Goal: Task Accomplishment & Management: Manage account settings

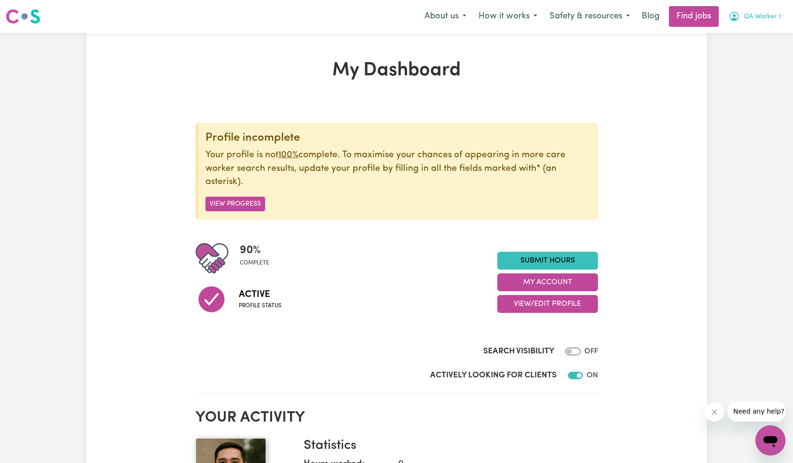
click at [763, 18] on span "QA Worker 1" at bounding box center [763, 17] width 38 height 10
click at [759, 32] on link "My Account" at bounding box center [750, 37] width 74 height 18
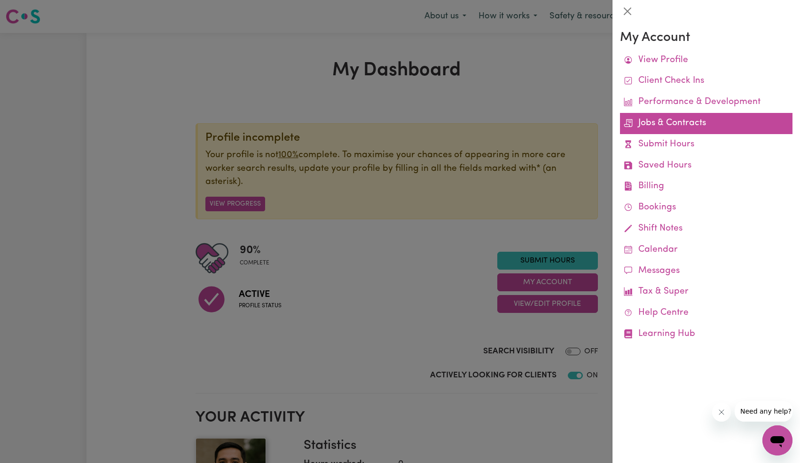
click at [670, 123] on link "Jobs & Contracts" at bounding box center [706, 123] width 173 height 21
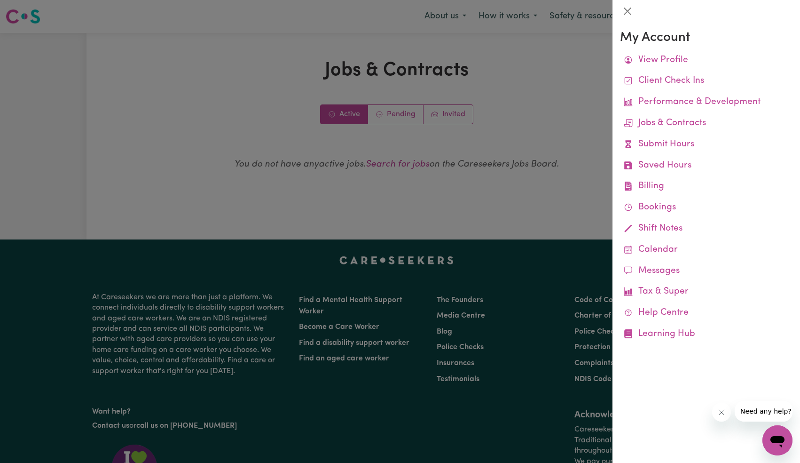
click at [411, 180] on div at bounding box center [400, 231] width 800 height 463
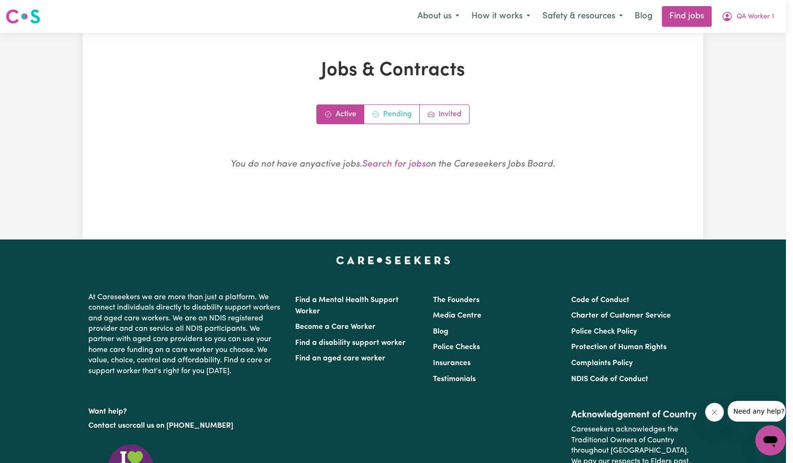
click at [403, 114] on link "Pending" at bounding box center [391, 114] width 55 height 19
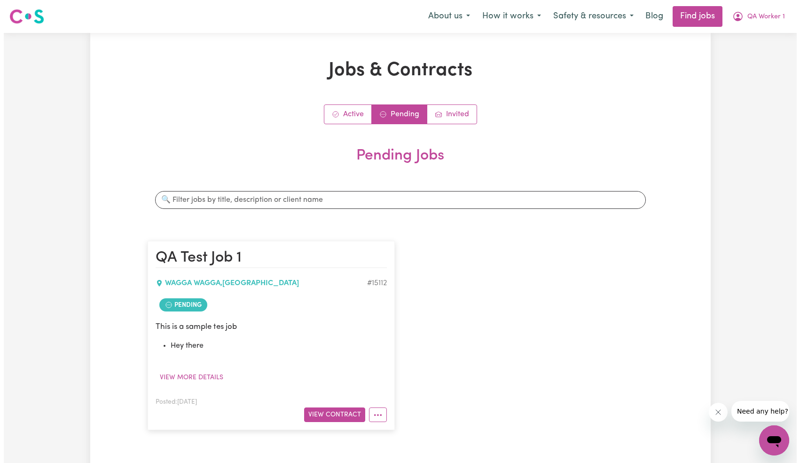
scroll to position [81, 0]
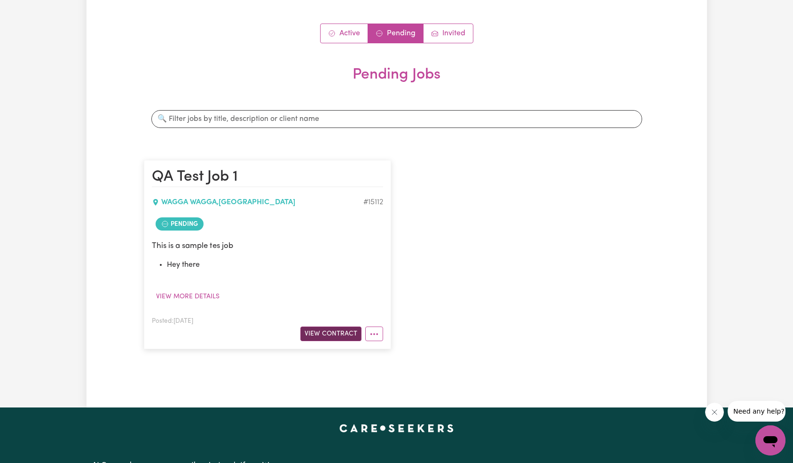
click at [338, 334] on button "View Contract" at bounding box center [330, 333] width 61 height 15
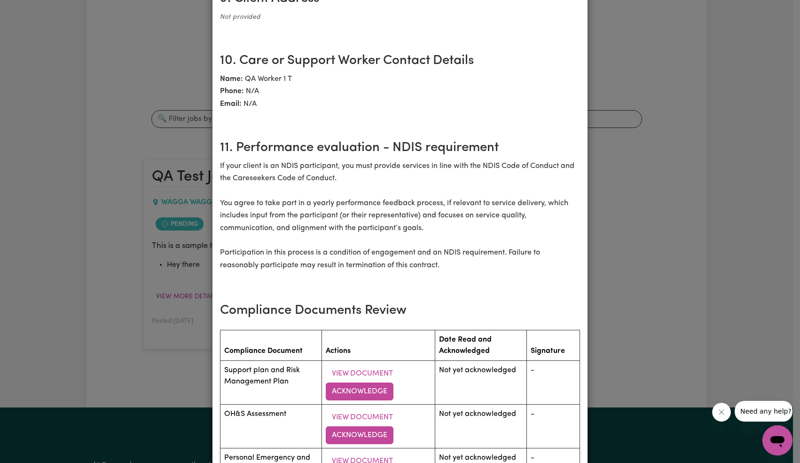
scroll to position [1407, 0]
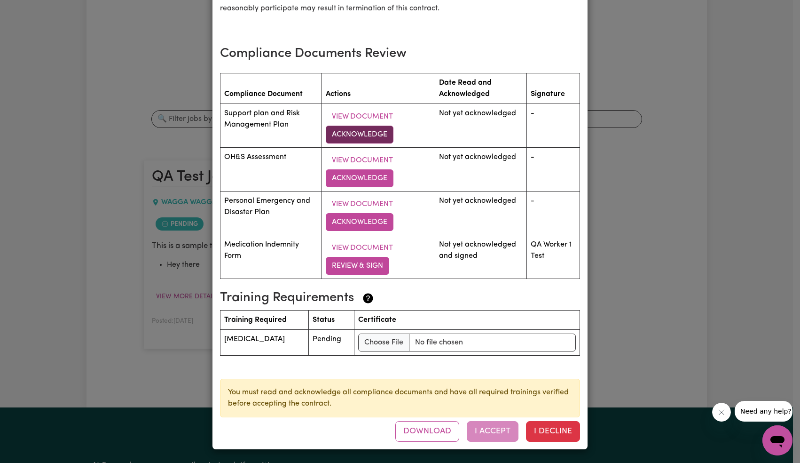
click at [375, 131] on button "Acknowledge" at bounding box center [360, 135] width 68 height 18
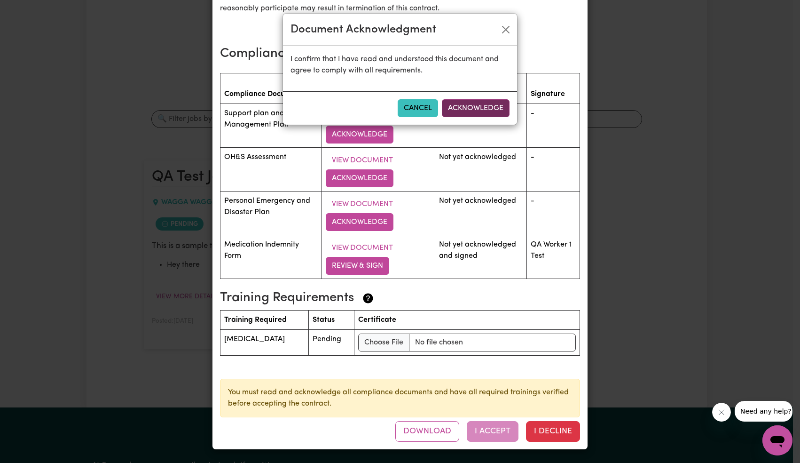
click at [495, 104] on button "Acknowledge" at bounding box center [476, 108] width 68 height 18
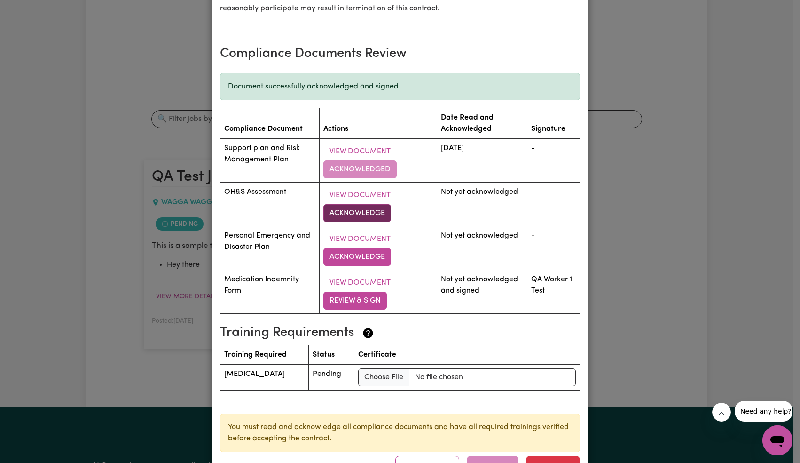
click at [361, 213] on button "Acknowledge" at bounding box center [358, 213] width 68 height 18
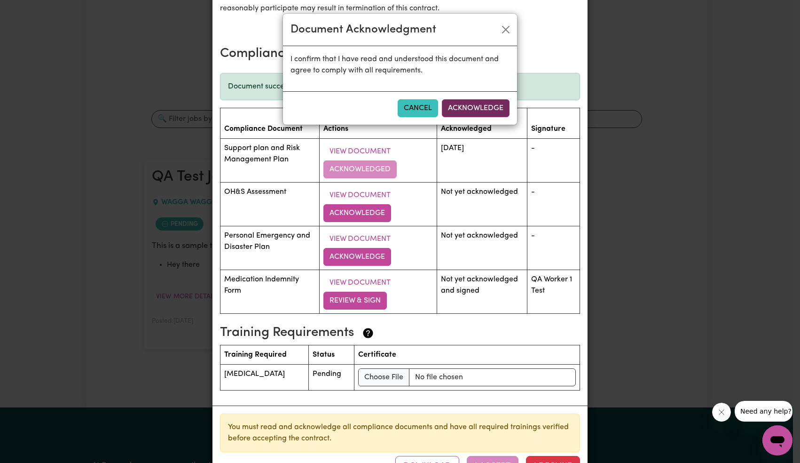
click at [484, 103] on button "Acknowledge" at bounding box center [476, 108] width 68 height 18
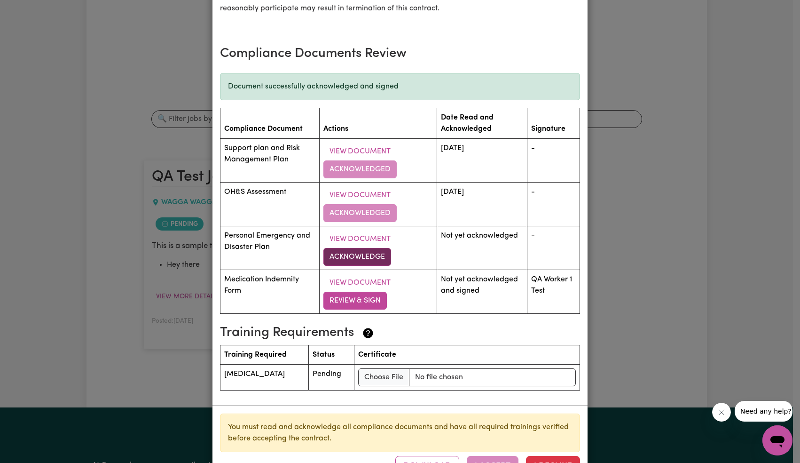
click at [372, 258] on button "Acknowledge" at bounding box center [358, 257] width 68 height 18
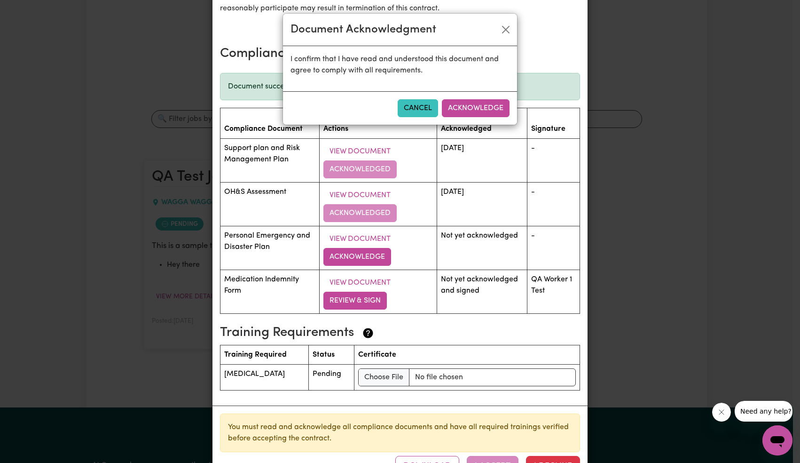
click at [479, 103] on button "Acknowledge" at bounding box center [476, 108] width 68 height 18
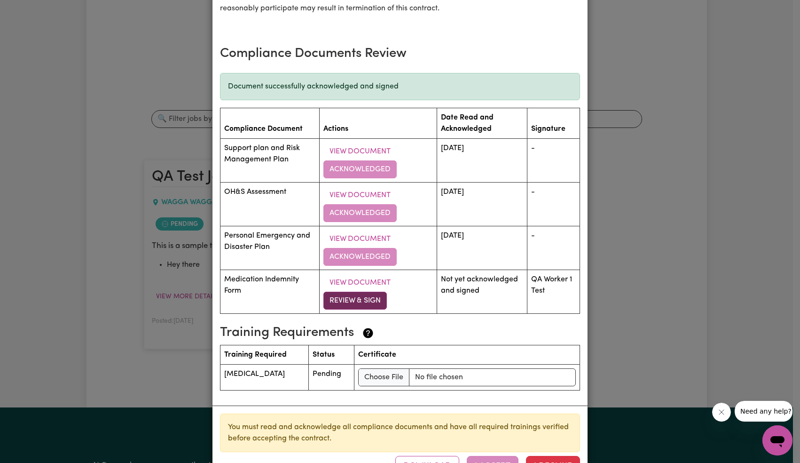
click at [353, 307] on button "Review & Sign" at bounding box center [355, 301] width 63 height 18
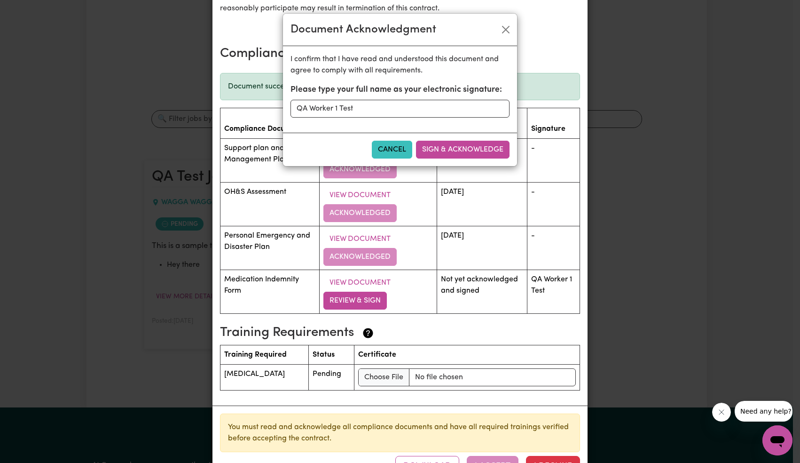
click at [445, 143] on button "Sign & Acknowledge" at bounding box center [463, 150] width 94 height 18
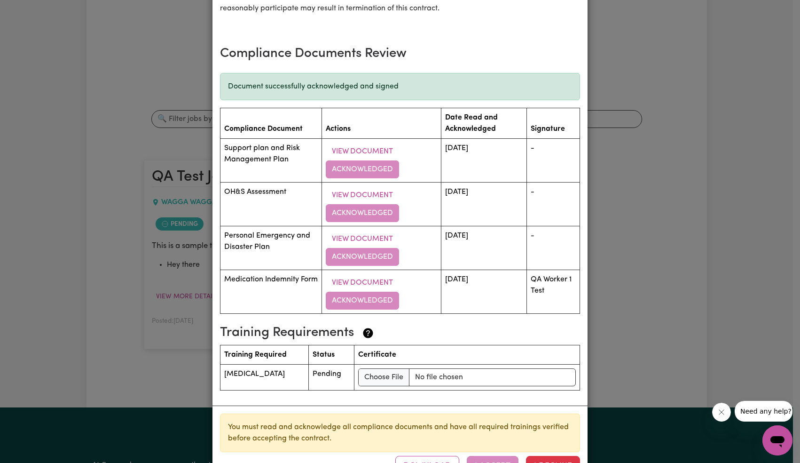
scroll to position [1442, 0]
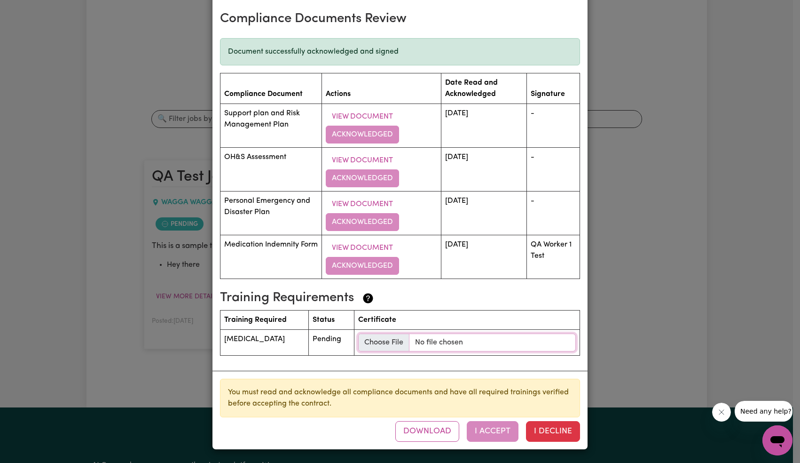
click at [428, 344] on input "file" at bounding box center [467, 342] width 218 height 18
type input "C:\fakepath\motorcycle-profile.jpg"
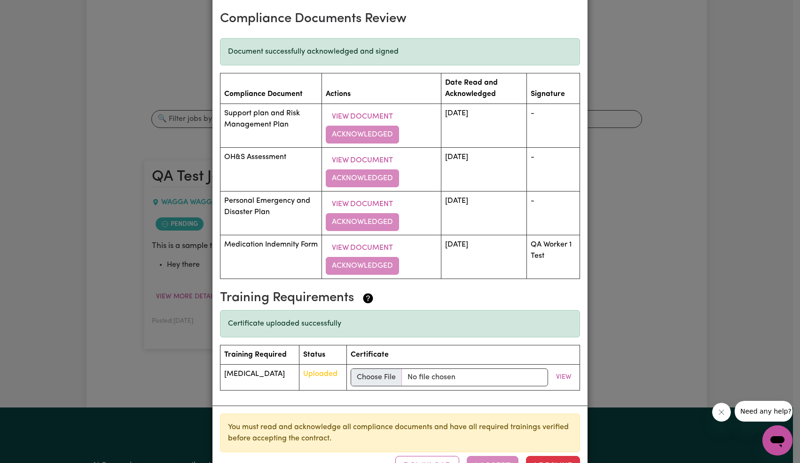
scroll to position [1477, 0]
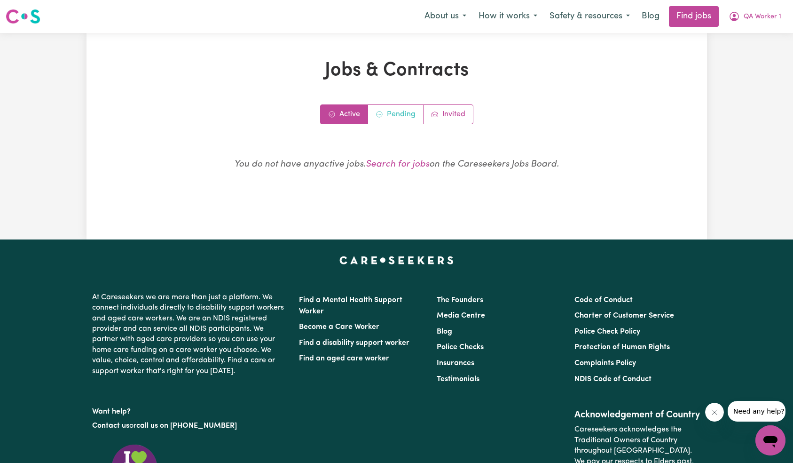
click at [410, 109] on link "Pending" at bounding box center [395, 114] width 55 height 19
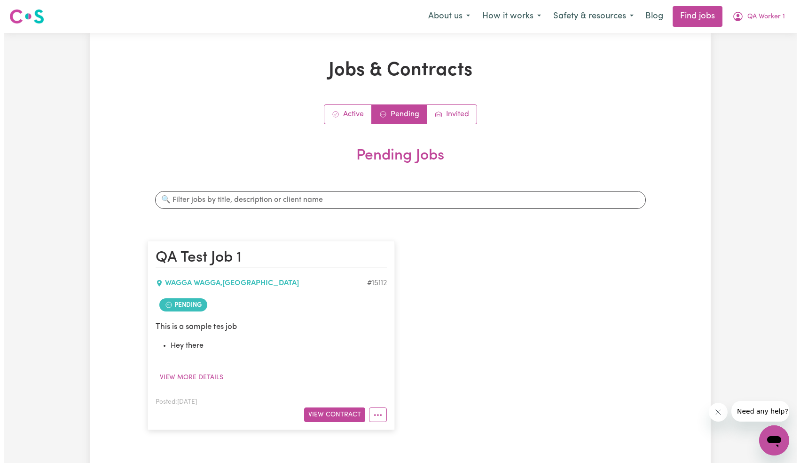
scroll to position [163, 0]
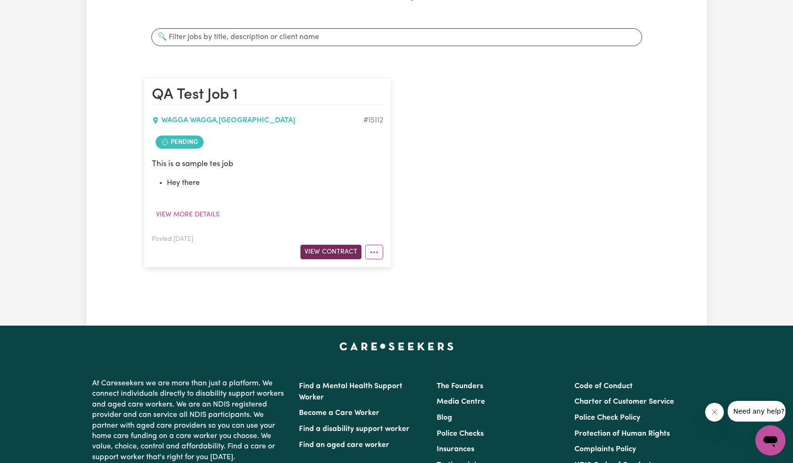
click at [342, 257] on button "View Contract" at bounding box center [330, 252] width 61 height 15
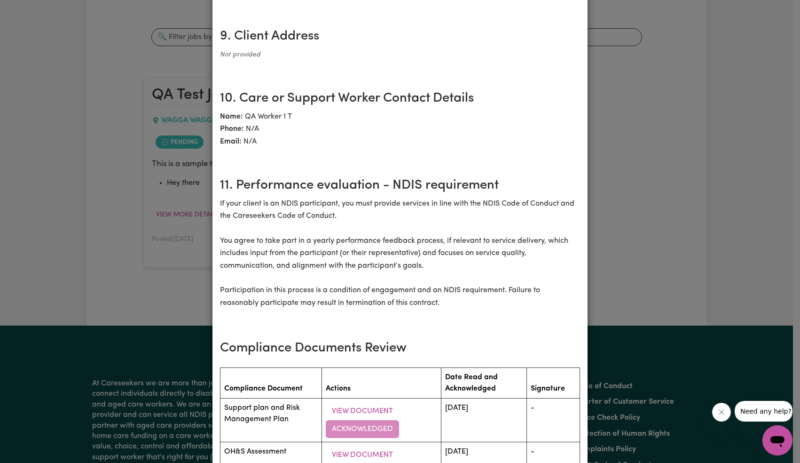
scroll to position [1365, 0]
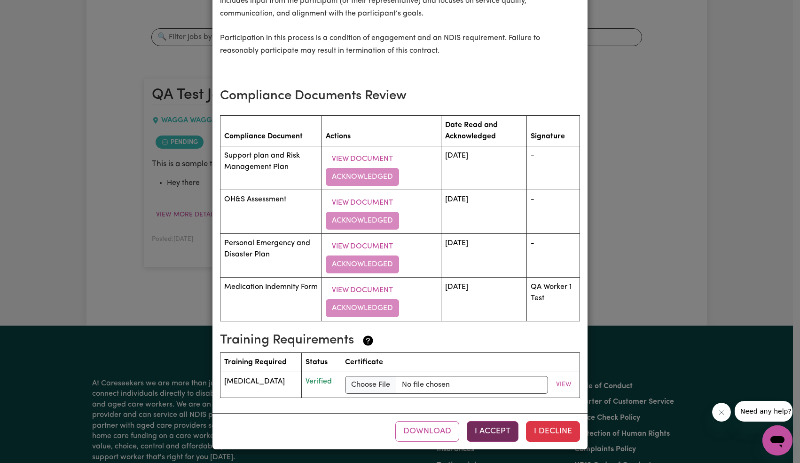
click at [505, 426] on button "I Accept" at bounding box center [493, 431] width 52 height 21
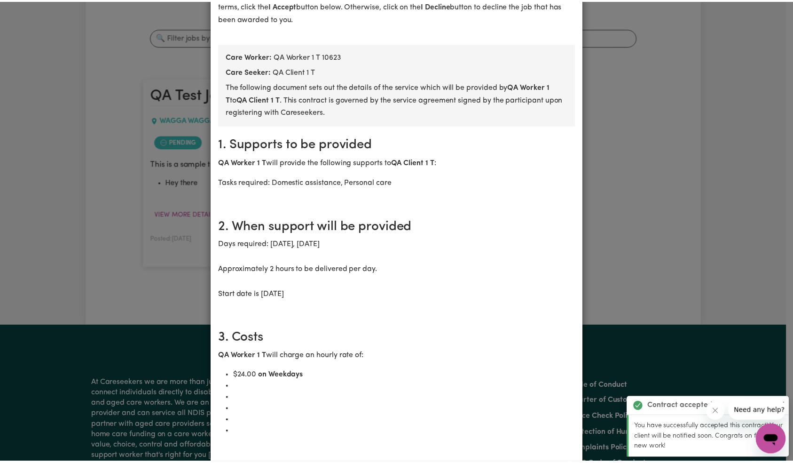
scroll to position [0, 0]
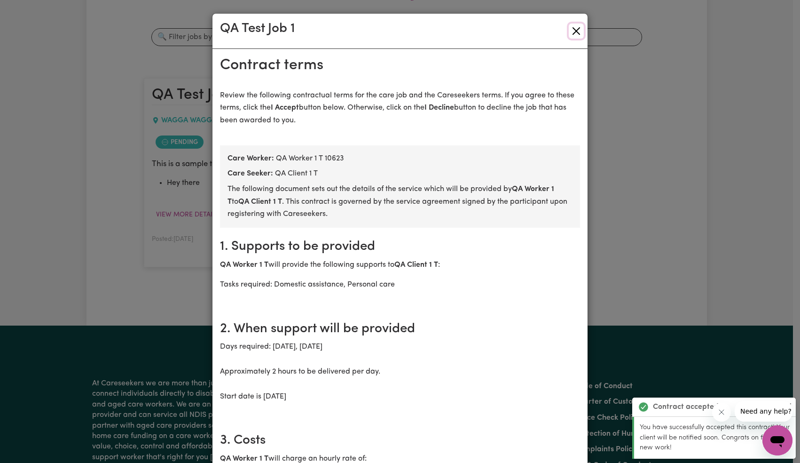
click at [577, 31] on button "Close" at bounding box center [576, 31] width 15 height 15
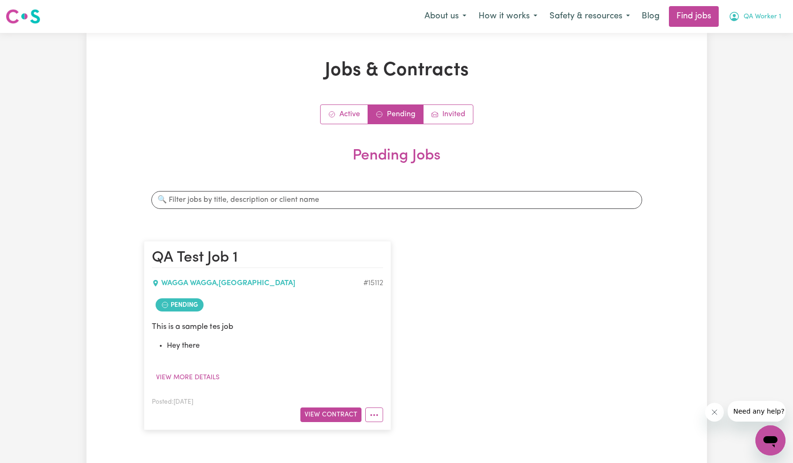
click at [771, 16] on span "QA Worker 1" at bounding box center [763, 17] width 38 height 10
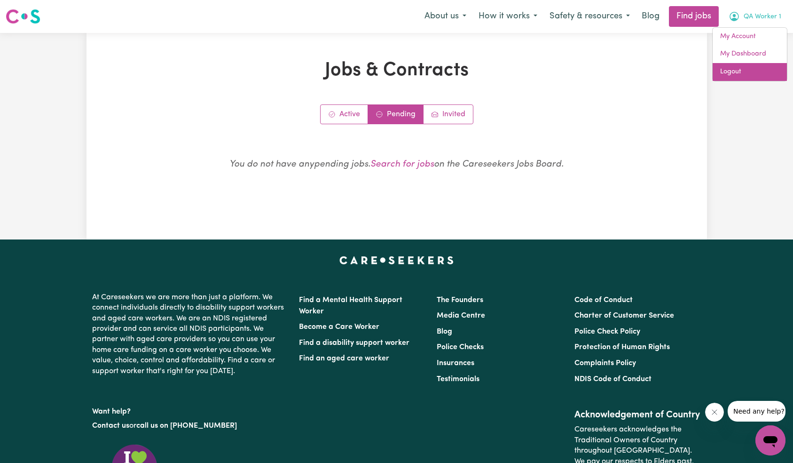
click at [758, 76] on link "Logout" at bounding box center [750, 72] width 74 height 18
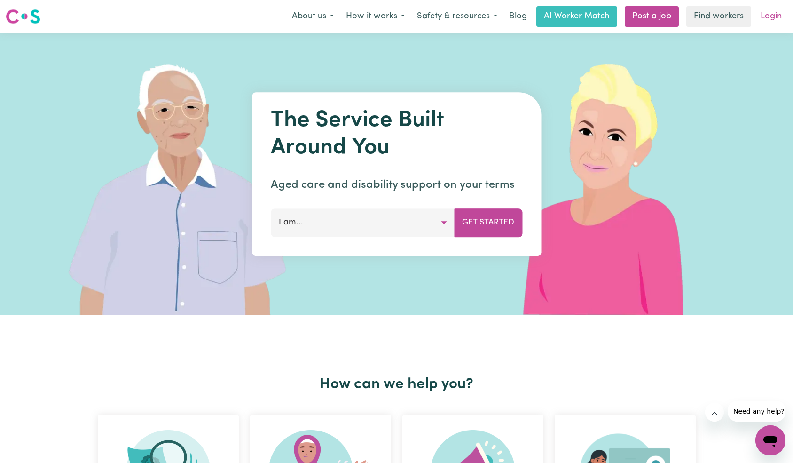
click at [772, 18] on link "Login" at bounding box center [771, 16] width 32 height 21
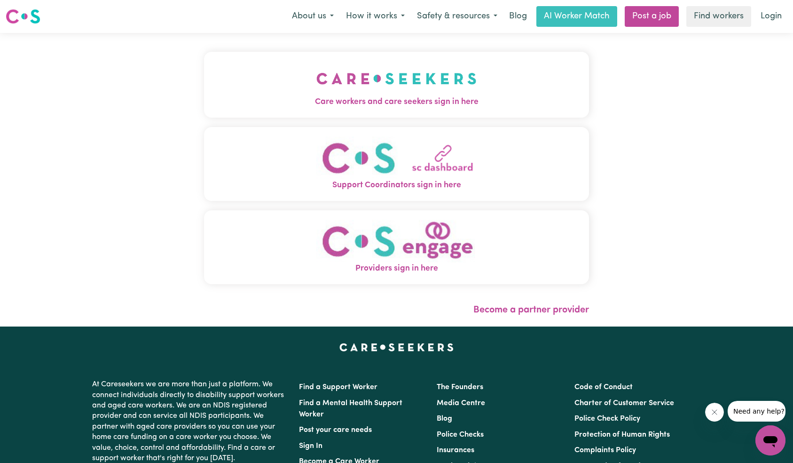
click at [493, 85] on button "Care workers and care seekers sign in here" at bounding box center [397, 85] width 386 height 66
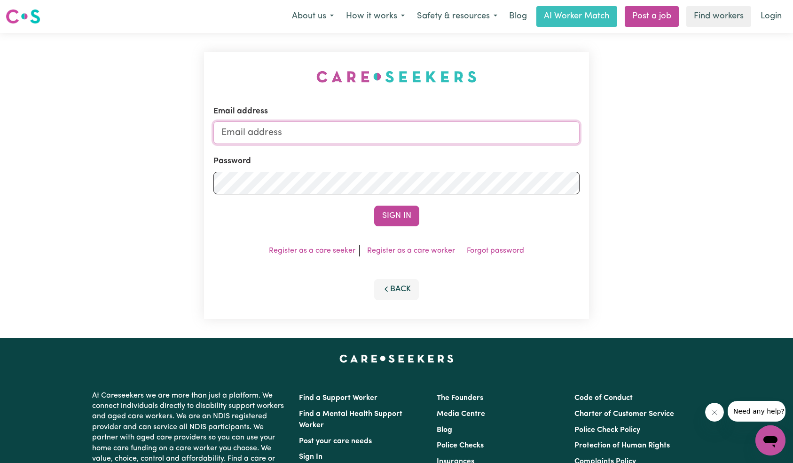
click at [460, 138] on input "Email address" at bounding box center [396, 132] width 367 height 23
type input "[EMAIL_ADDRESS][DOMAIN_NAME]"
click at [408, 220] on button "Sign In" at bounding box center [396, 215] width 45 height 21
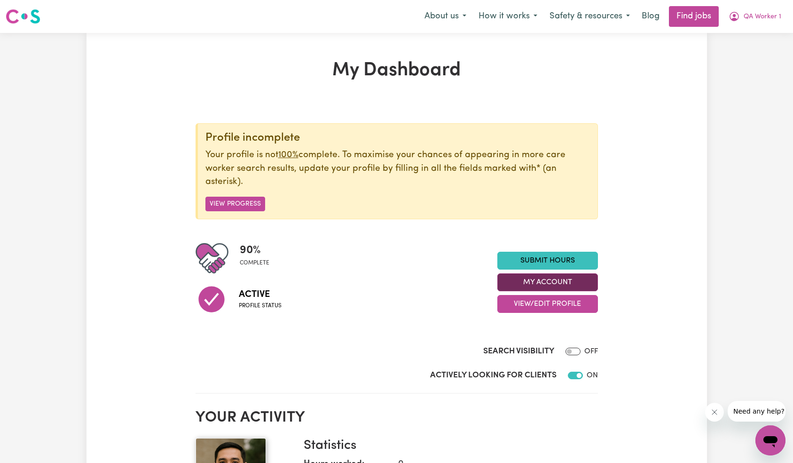
click at [556, 289] on button "My Account" at bounding box center [548, 282] width 101 height 18
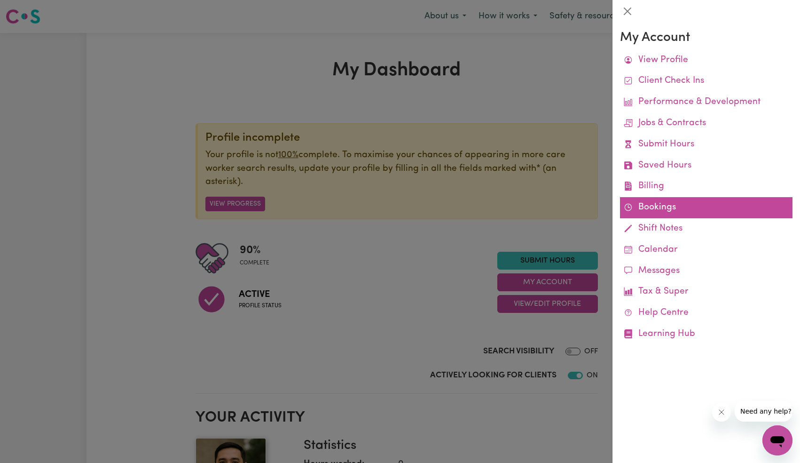
click at [669, 205] on link "Bookings" at bounding box center [706, 207] width 173 height 21
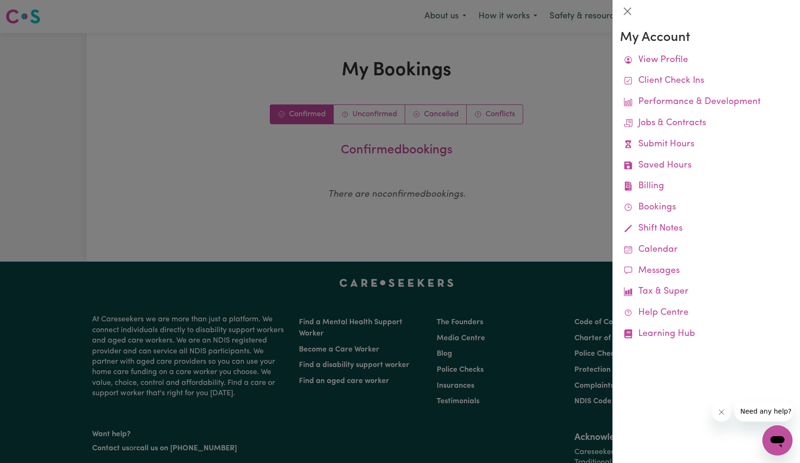
click at [391, 117] on div at bounding box center [400, 231] width 800 height 463
click at [380, 116] on link "Unconfirmed" at bounding box center [369, 114] width 71 height 19
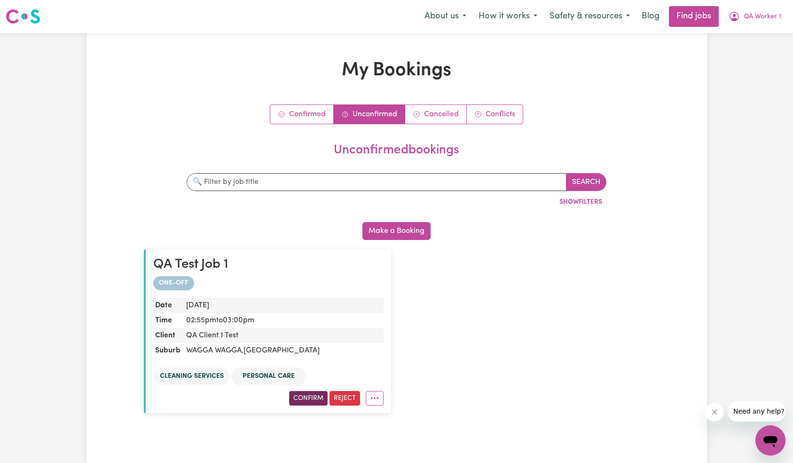
click at [304, 398] on button "Confirm" at bounding box center [308, 398] width 39 height 15
click at [768, 19] on span "QA Worker 1" at bounding box center [763, 17] width 38 height 10
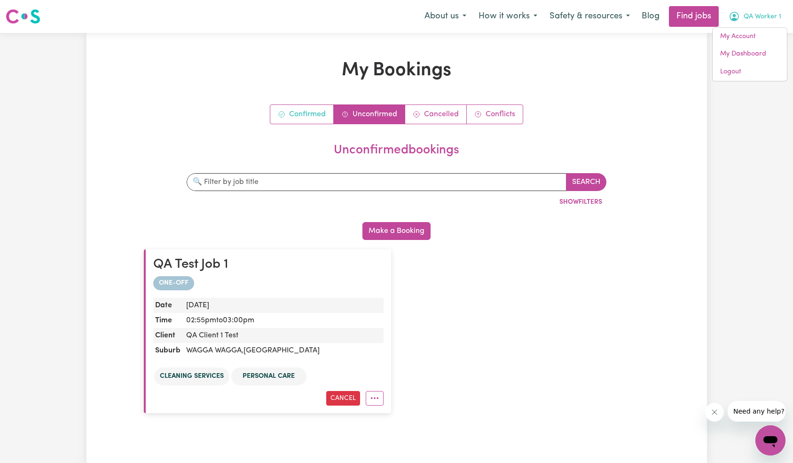
click at [308, 115] on link "Confirmed" at bounding box center [301, 114] width 63 height 19
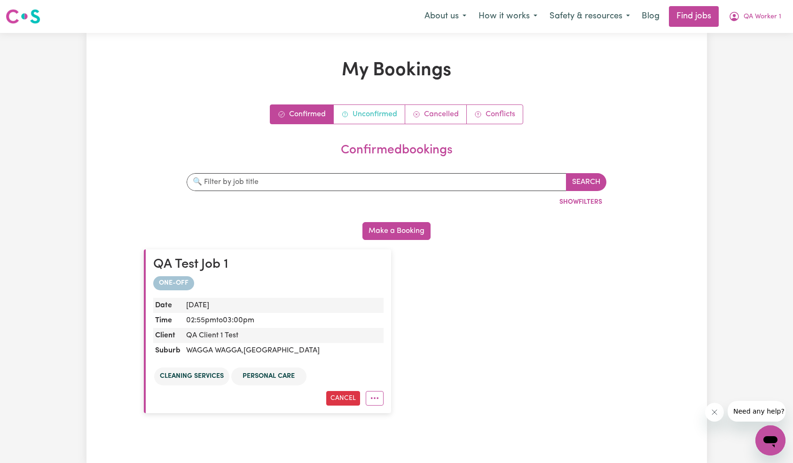
click at [373, 111] on link "Unconfirmed" at bounding box center [369, 114] width 71 height 19
click at [295, 116] on link "Confirmed" at bounding box center [301, 114] width 63 height 19
click at [354, 116] on link "Unconfirmed" at bounding box center [369, 114] width 71 height 19
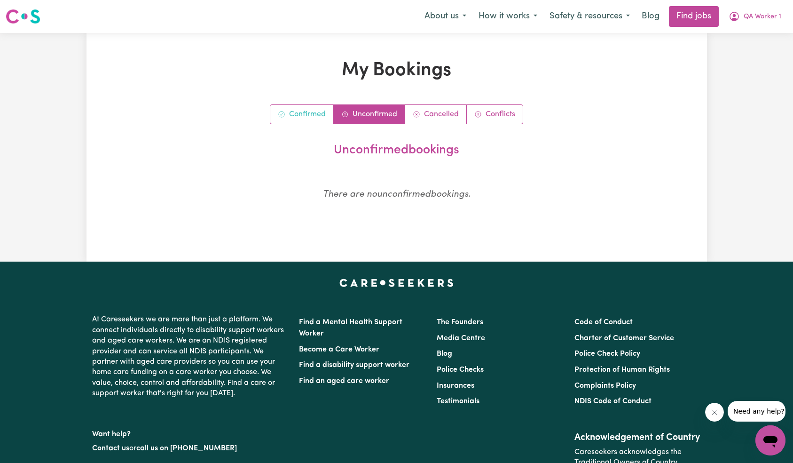
click at [279, 114] on icon "Confirmed bookings" at bounding box center [282, 115] width 8 height 8
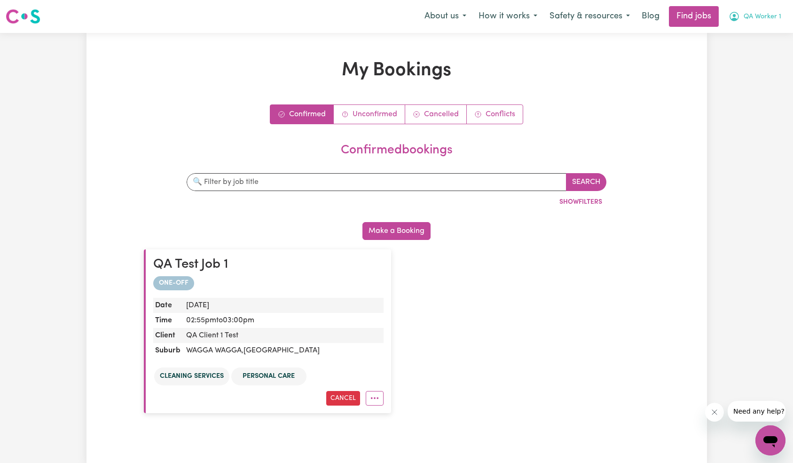
click at [758, 19] on span "QA Worker 1" at bounding box center [763, 17] width 38 height 10
click at [757, 33] on link "My Account" at bounding box center [750, 37] width 74 height 18
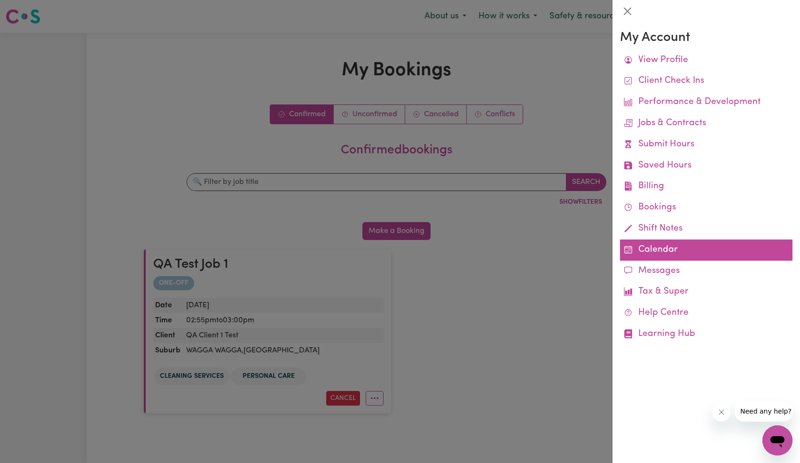
click at [645, 253] on link "Calendar" at bounding box center [706, 249] width 173 height 21
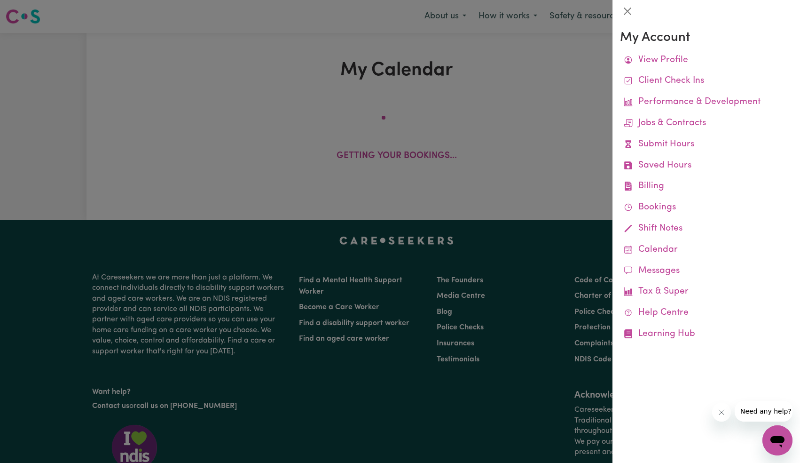
click at [721, 417] on button "Close message from company" at bounding box center [721, 412] width 19 height 19
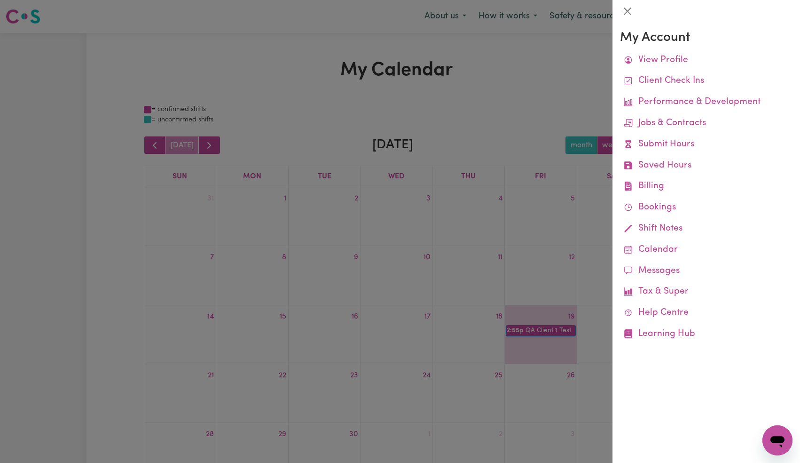
click at [492, 277] on div at bounding box center [400, 231] width 800 height 463
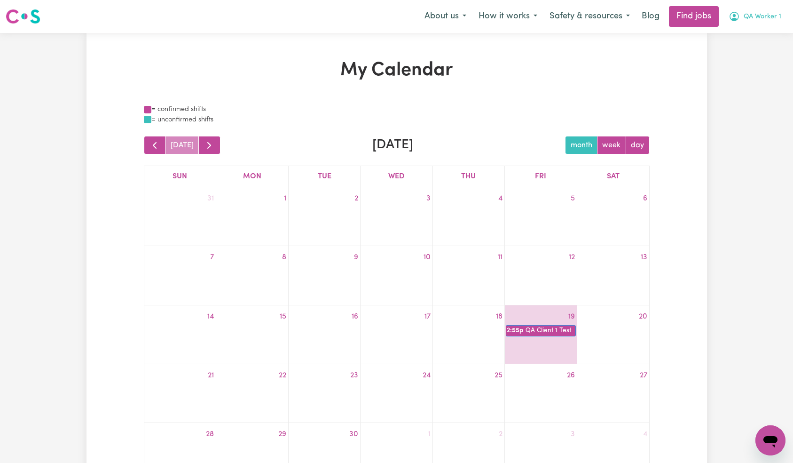
click at [763, 16] on span "QA Worker 1" at bounding box center [763, 17] width 38 height 10
click at [755, 35] on link "My Account" at bounding box center [750, 37] width 74 height 18
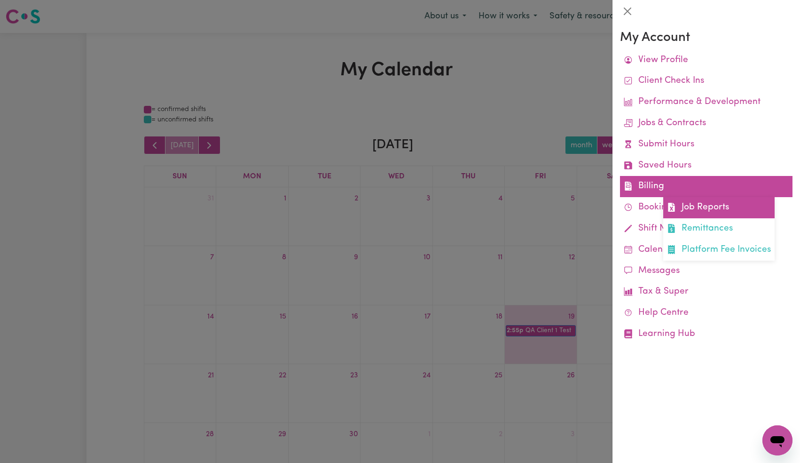
click at [701, 206] on link "Job Reports" at bounding box center [719, 207] width 111 height 21
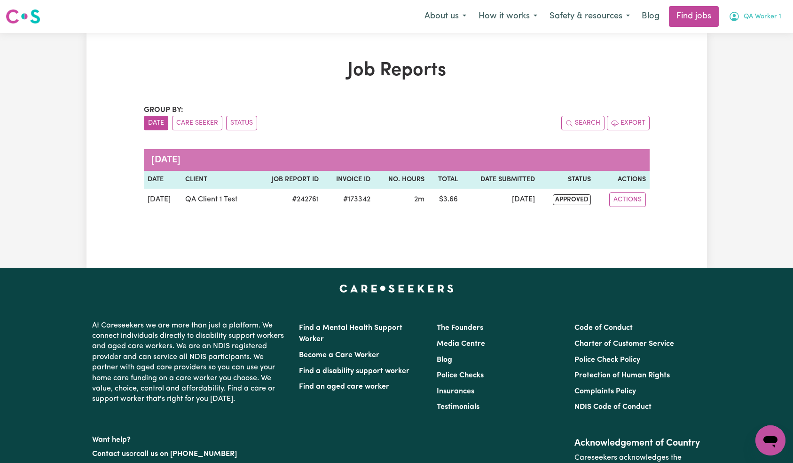
click at [768, 22] on span "QA Worker 1" at bounding box center [763, 17] width 38 height 10
click at [754, 37] on link "My Account" at bounding box center [750, 37] width 74 height 18
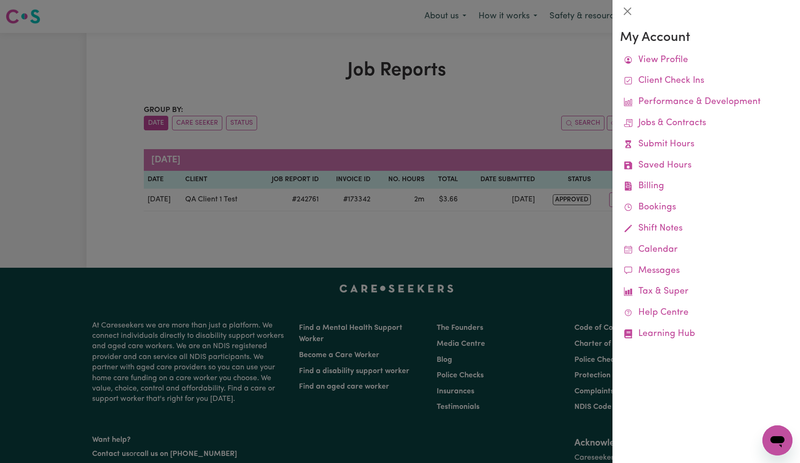
click at [528, 63] on div at bounding box center [400, 231] width 800 height 463
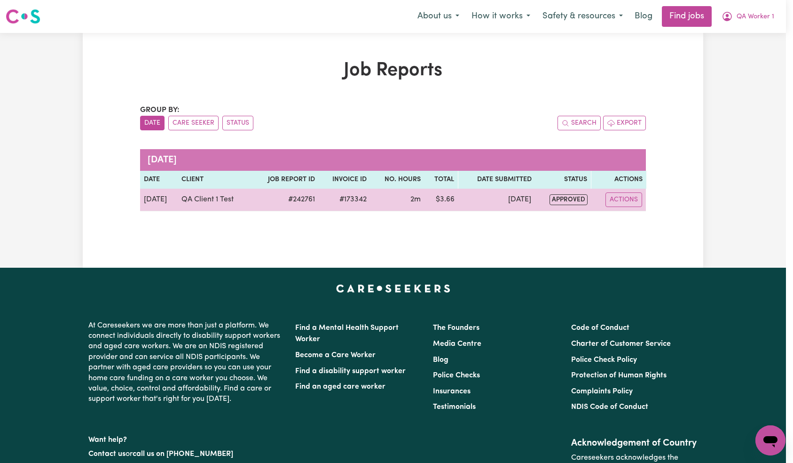
click at [640, 208] on td "Actions" at bounding box center [619, 200] width 55 height 23
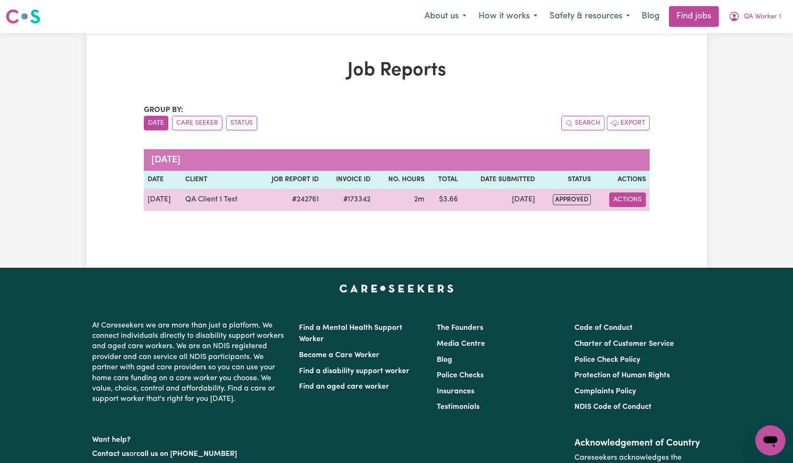
click at [631, 200] on button "Actions" at bounding box center [627, 199] width 37 height 15
click at [634, 227] on link "View Job Report" at bounding box center [649, 221] width 80 height 19
select select "pm"
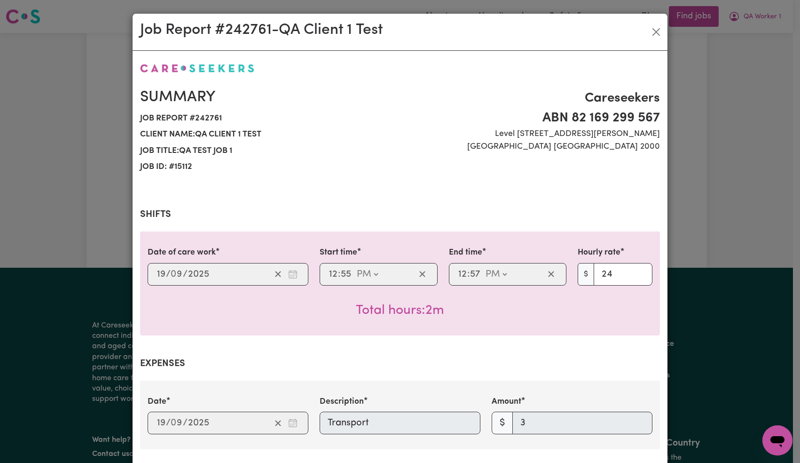
scroll to position [213, 0]
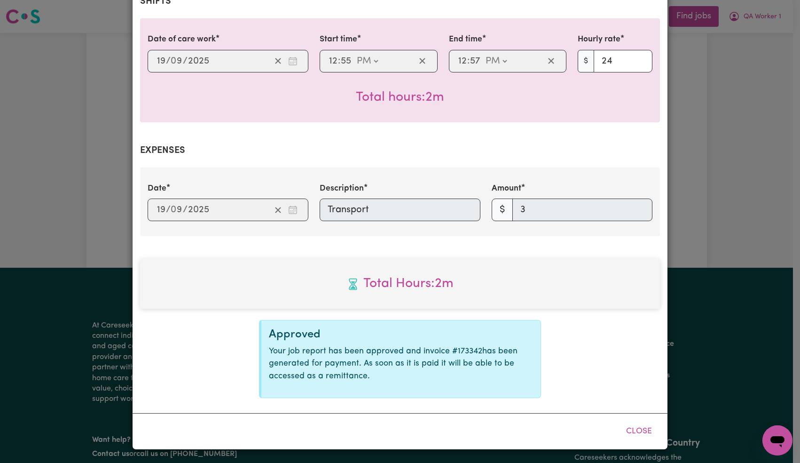
select select "24-Weekday"
click at [639, 432] on button "Close" at bounding box center [639, 431] width 42 height 21
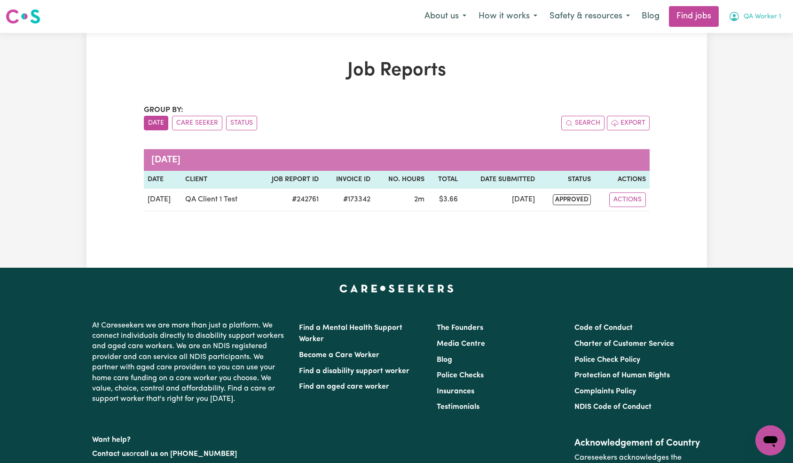
click at [752, 17] on span "QA Worker 1" at bounding box center [763, 17] width 38 height 10
click at [750, 32] on link "My Account" at bounding box center [750, 37] width 74 height 18
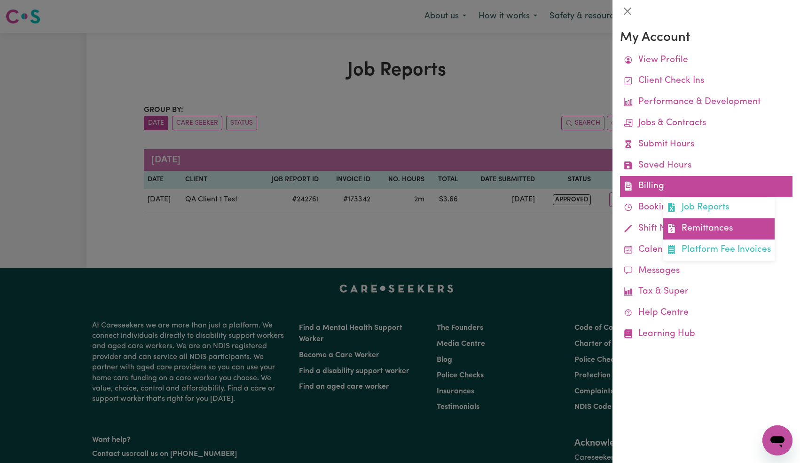
click at [686, 229] on link "Remittances" at bounding box center [719, 228] width 111 height 21
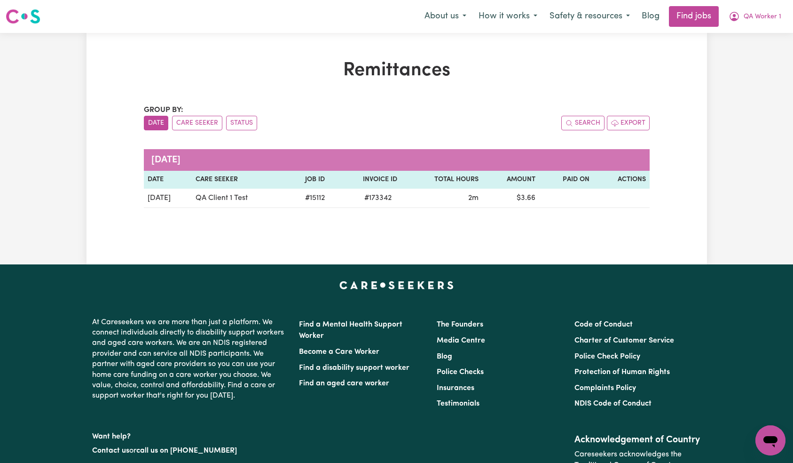
click at [620, 238] on div "Remittances Group by: Date Care Seeker Status Search Export September 2025 Date…" at bounding box center [397, 148] width 621 height 231
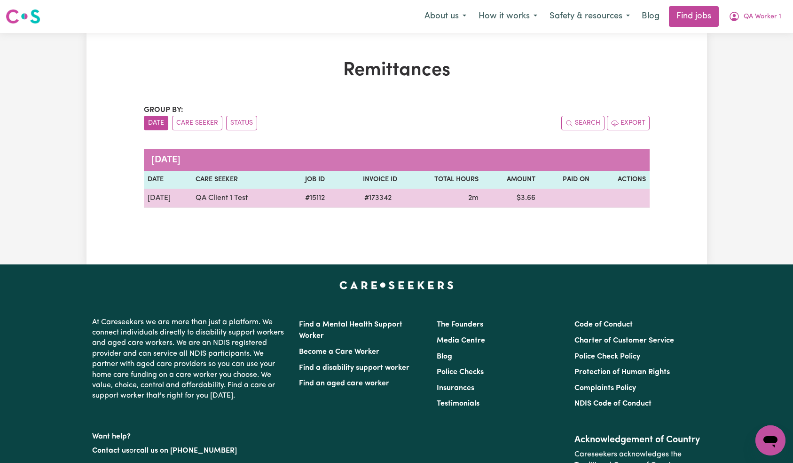
click at [556, 197] on td at bounding box center [566, 198] width 54 height 19
drag, startPoint x: 201, startPoint y: 199, endPoint x: 513, endPoint y: 198, distance: 312.2
click at [513, 198] on tr "Sep 19 QA Client 1 Test # 15112 # 173342 2m $ 3.66" at bounding box center [397, 198] width 506 height 19
click at [551, 199] on td at bounding box center [566, 198] width 54 height 19
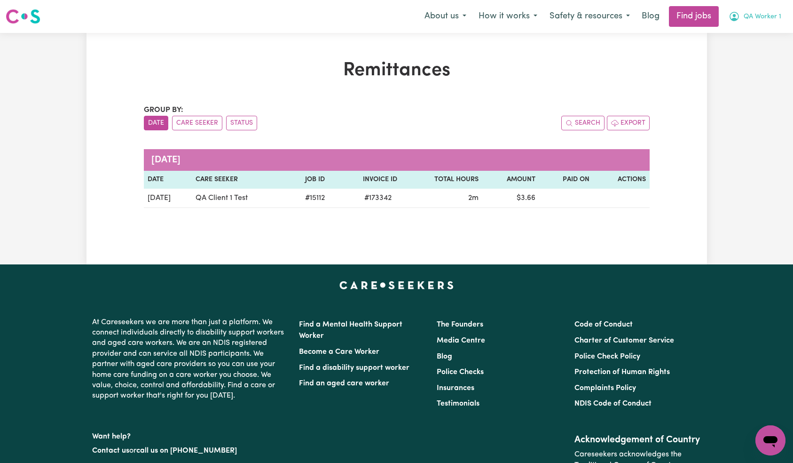
click at [774, 14] on span "QA Worker 1" at bounding box center [763, 17] width 38 height 10
click at [741, 67] on link "Logout" at bounding box center [750, 72] width 74 height 18
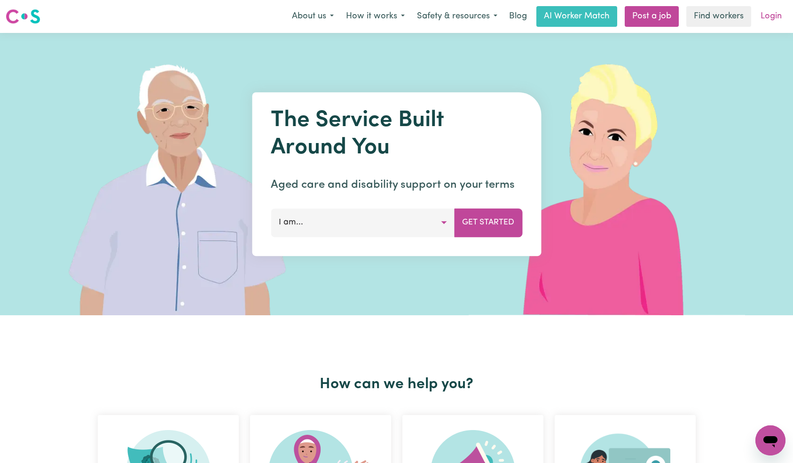
click at [764, 17] on link "Login" at bounding box center [771, 16] width 32 height 21
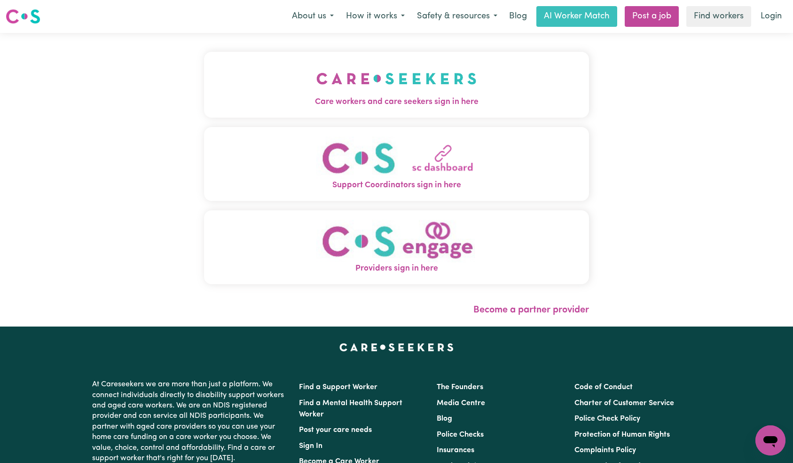
click at [204, 72] on button "Care workers and care seekers sign in here" at bounding box center [397, 85] width 386 height 66
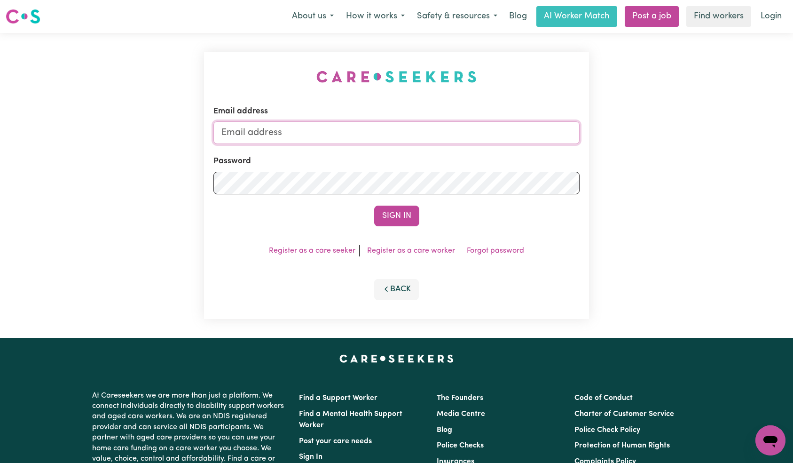
click at [373, 137] on input "Email address" at bounding box center [396, 132] width 367 height 23
type input "techsupport+qaclient1@careseekers.com.au"
click at [402, 208] on button "Sign In" at bounding box center [396, 215] width 45 height 21
